Goal: Task Accomplishment & Management: Manage account settings

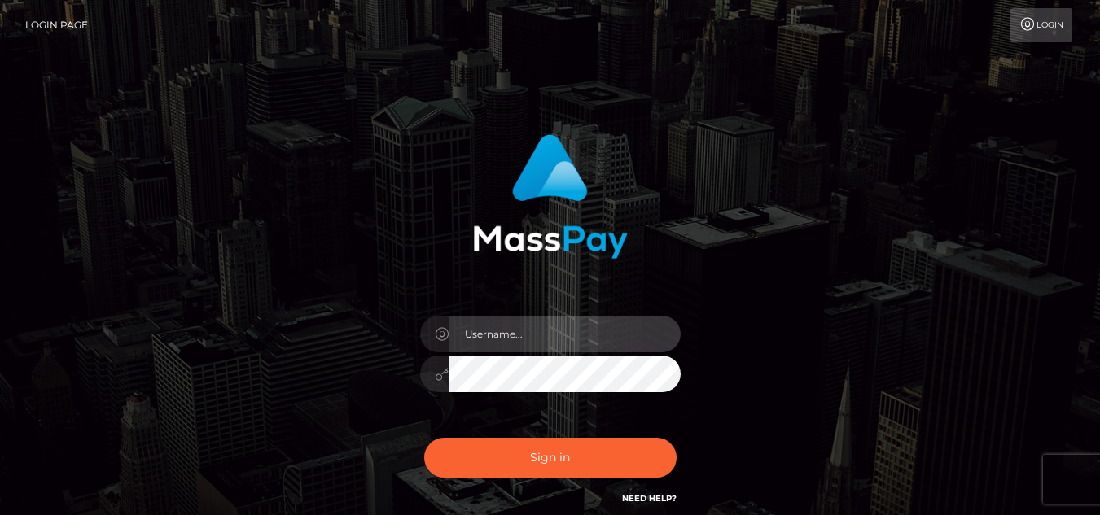
click at [518, 334] on input "text" at bounding box center [564, 334] width 231 height 37
click at [506, 327] on input "text" at bounding box center [564, 334] width 231 height 37
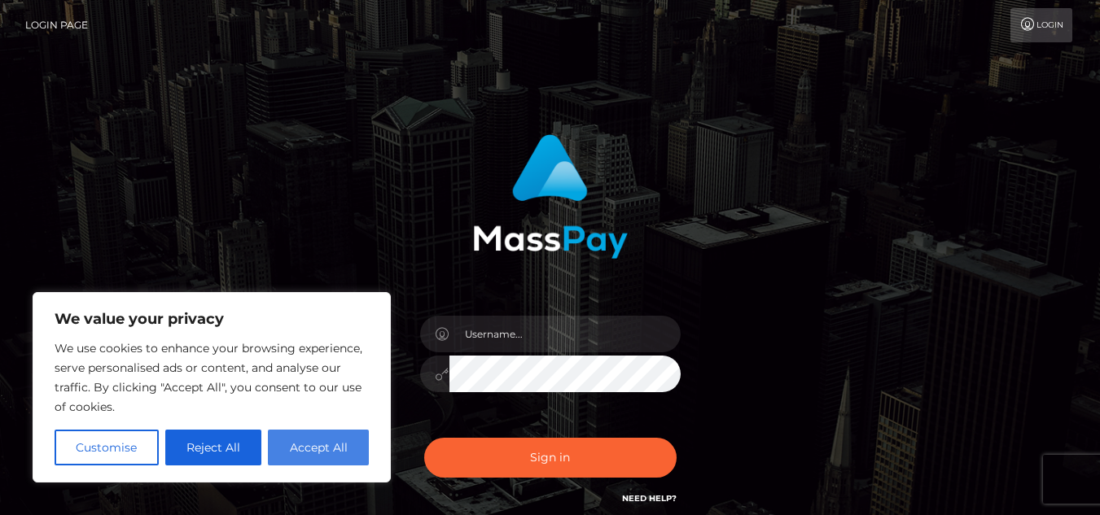
click at [340, 442] on button "Accept All" at bounding box center [318, 448] width 101 height 36
checkbox input "true"
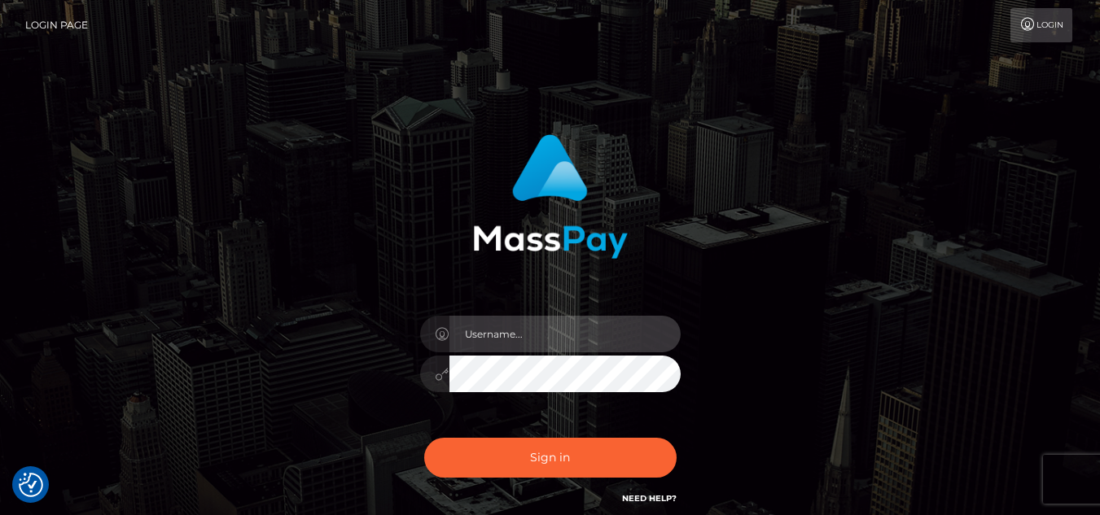
click at [536, 329] on input "text" at bounding box center [564, 334] width 231 height 37
click at [510, 335] on input "text" at bounding box center [564, 334] width 231 height 37
type input "riotbabs@gmail.com"
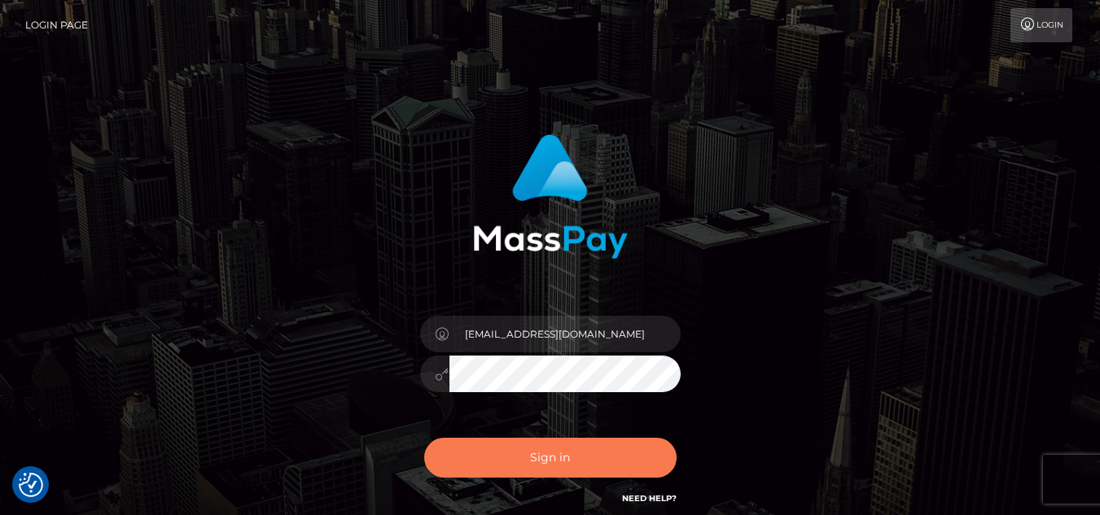
click at [543, 451] on button "Sign in" at bounding box center [550, 458] width 252 height 40
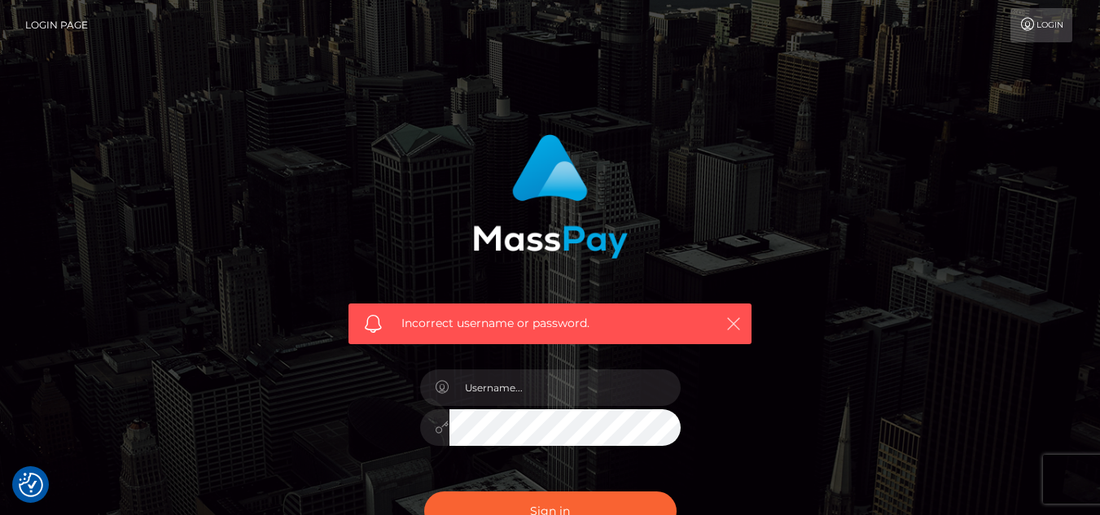
click at [735, 325] on icon "button" at bounding box center [733, 324] width 16 height 16
